Goal: Task Accomplishment & Management: Use online tool/utility

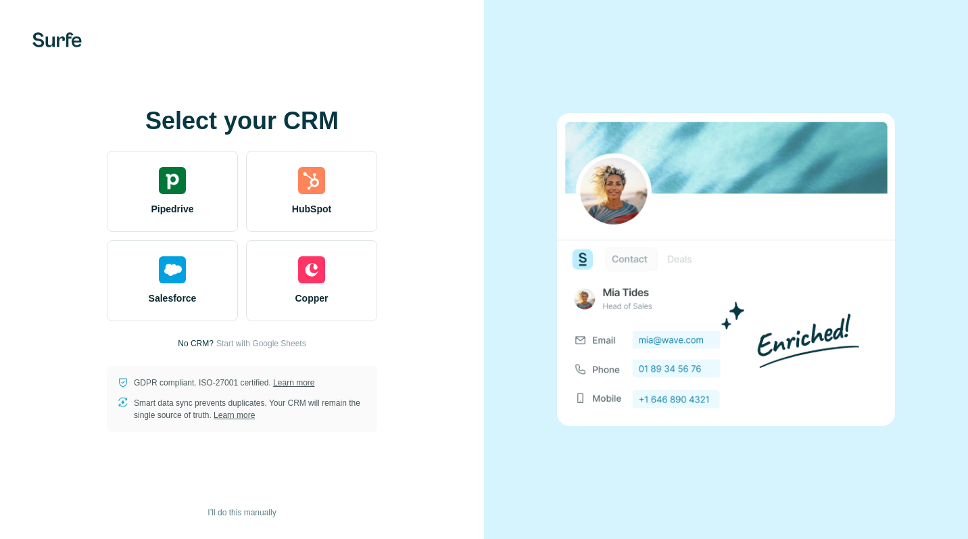
click at [439, 243] on div "Select your CRM Pipedrive HubSpot Salesforce Copper No CRM? Start with Google S…" at bounding box center [242, 269] width 430 height 324
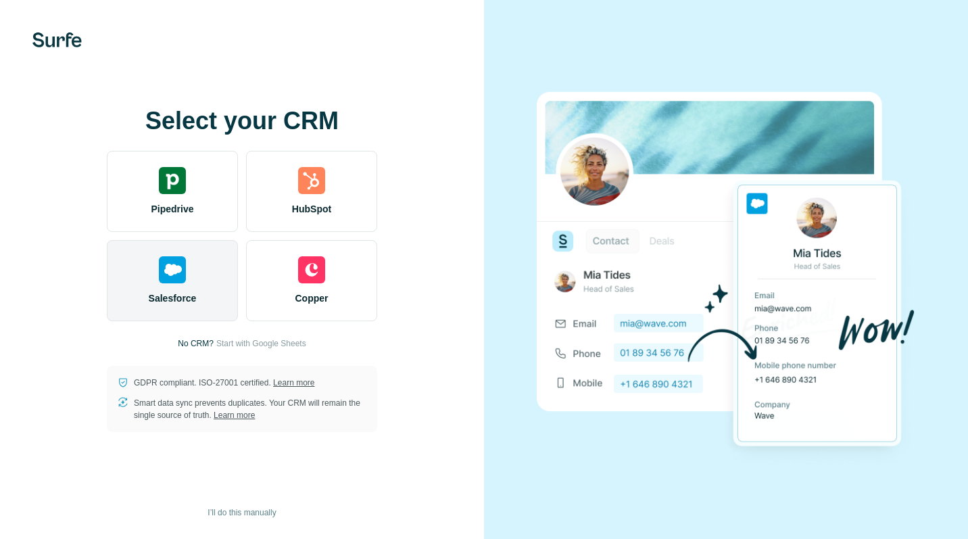
click at [198, 274] on div "Salesforce" at bounding box center [172, 280] width 131 height 81
